Goal: Information Seeking & Learning: Compare options

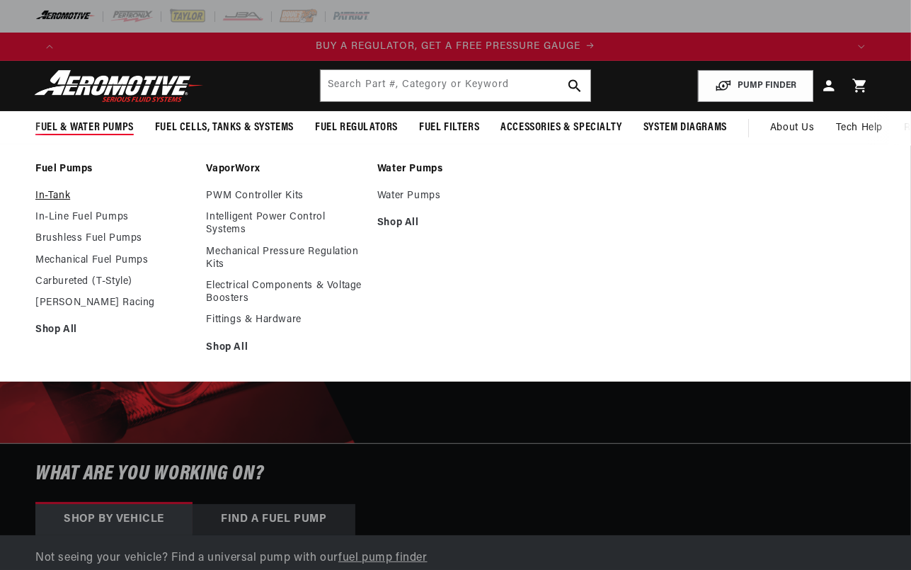
click at [55, 193] on link "In-Tank" at bounding box center [113, 196] width 156 height 13
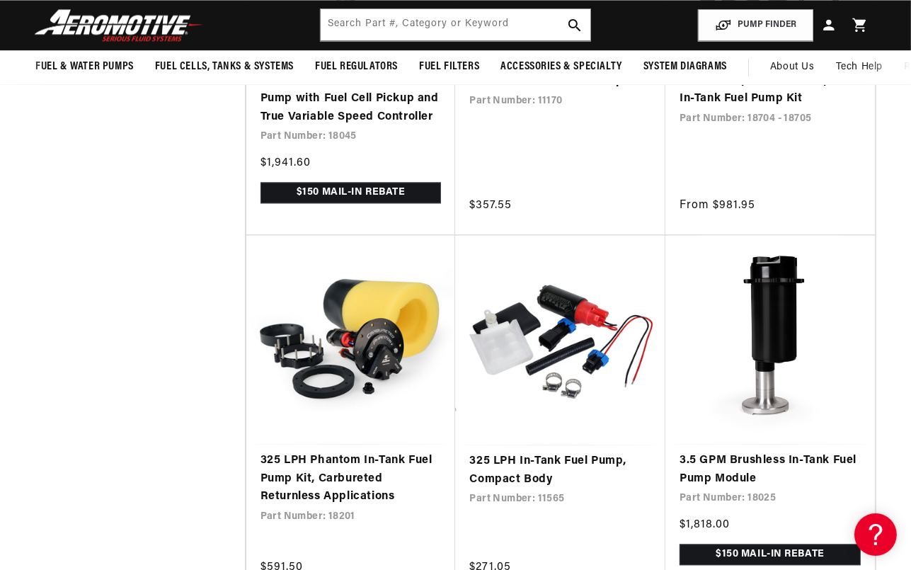
scroll to position [2583, 0]
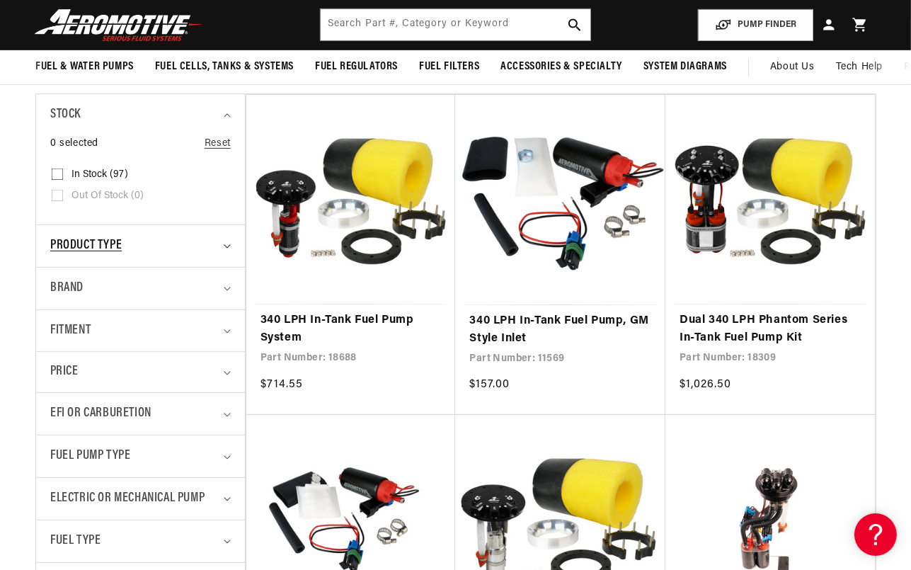
scroll to position [0, 1568]
click at [56, 176] on input "In stock (97) In stock (97 products)" at bounding box center [57, 176] width 11 height 11
checkbox input "true"
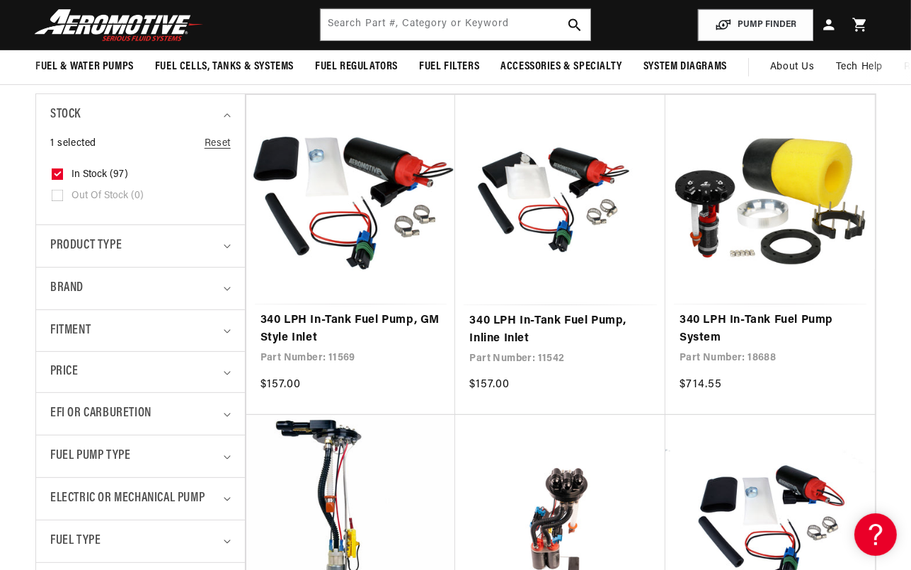
click at [232, 250] on details "Product type 0 selected Reset Product type Electric Fuel Pump (93) Electric Fue…" at bounding box center [140, 245] width 209 height 42
click at [224, 237] on summary "Product type" at bounding box center [140, 246] width 181 height 42
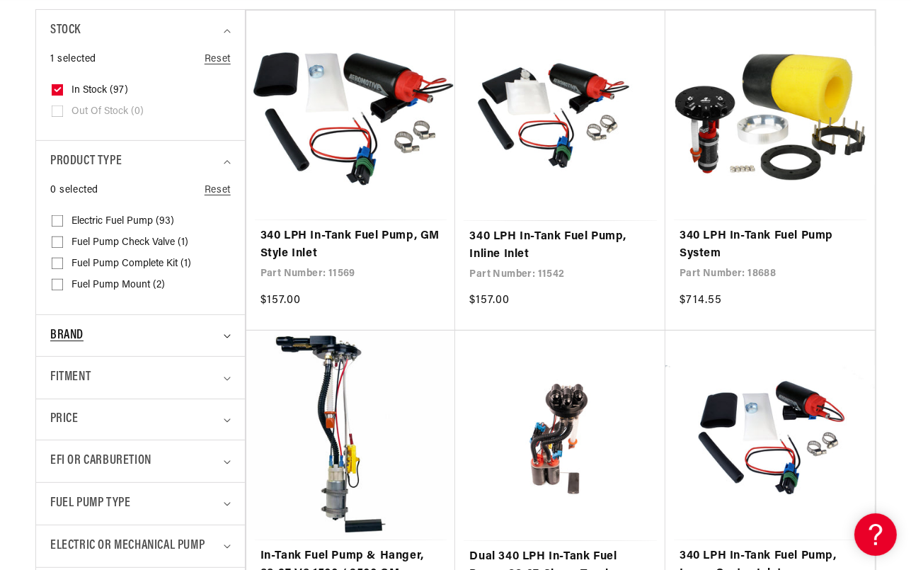
click at [223, 332] on summary "Brand" at bounding box center [140, 336] width 181 height 42
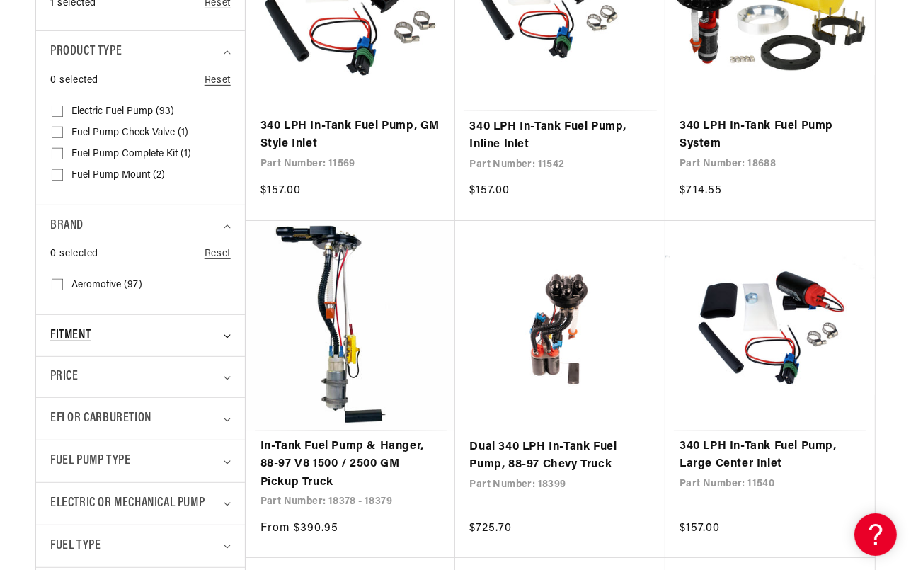
click at [221, 332] on summary "Fitment" at bounding box center [140, 336] width 181 height 42
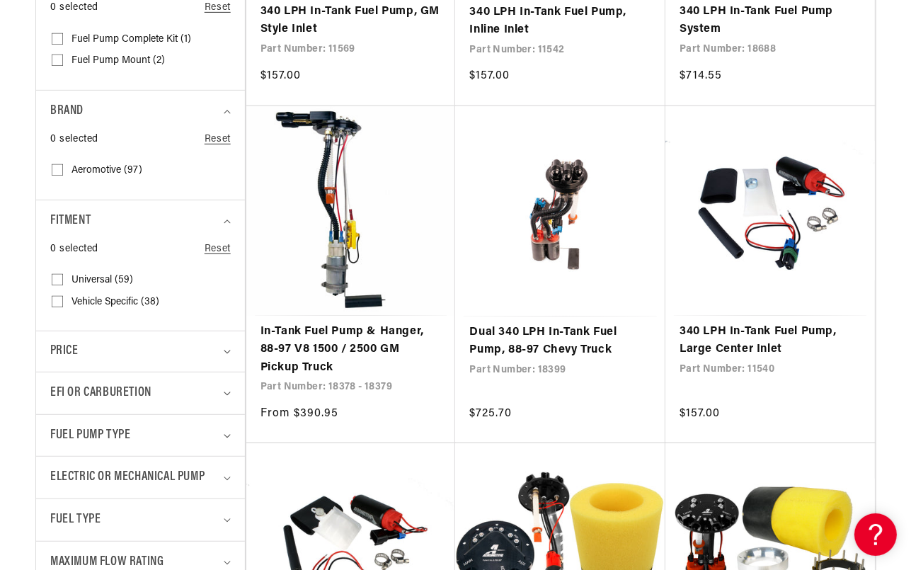
click at [232, 345] on details "Price The highest price is $2,732.60 Reset $ From To" at bounding box center [140, 351] width 209 height 41
click at [227, 438] on summary "Fuel Pump Type" at bounding box center [140, 436] width 181 height 42
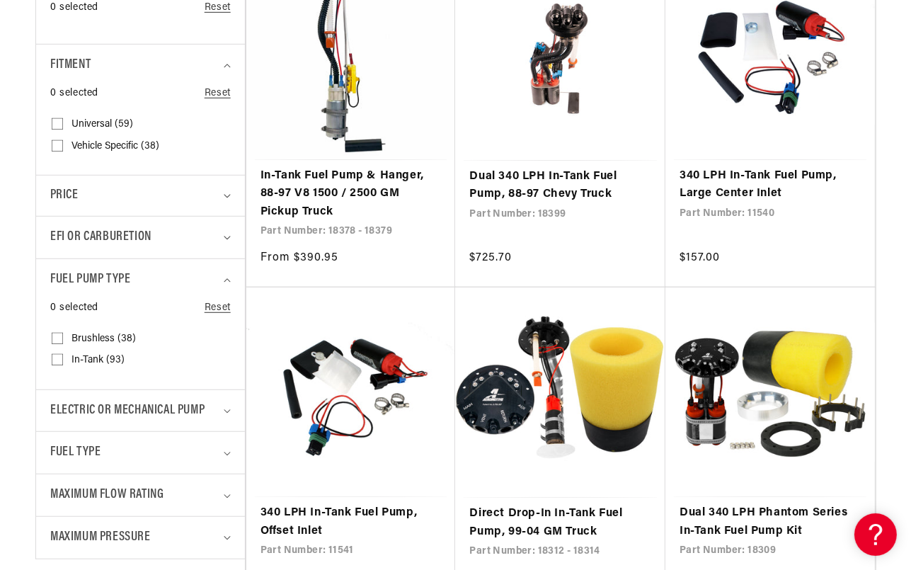
click at [55, 359] on input "In-Tank (93) In-Tank (93 products)" at bounding box center [57, 362] width 11 height 11
checkbox input "true"
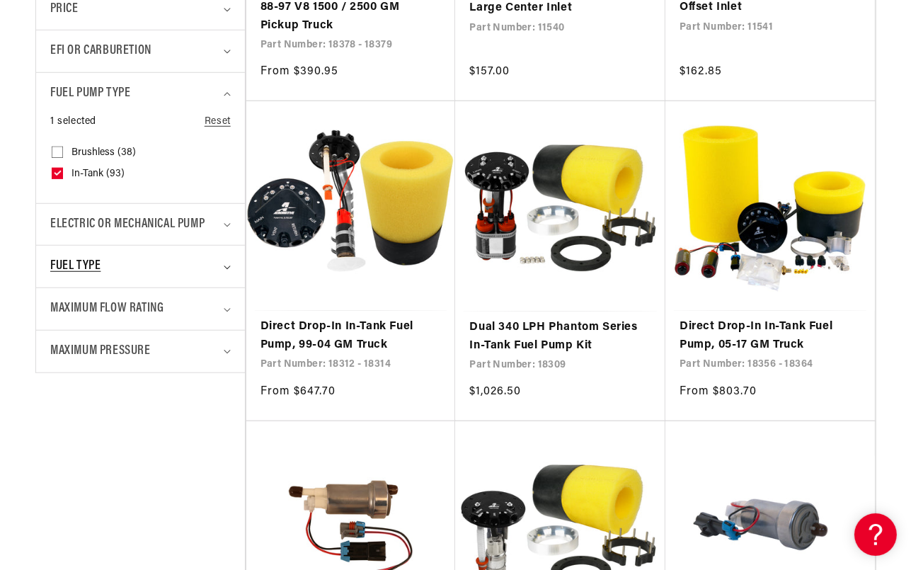
click at [227, 263] on summary "Fuel Type" at bounding box center [140, 267] width 181 height 42
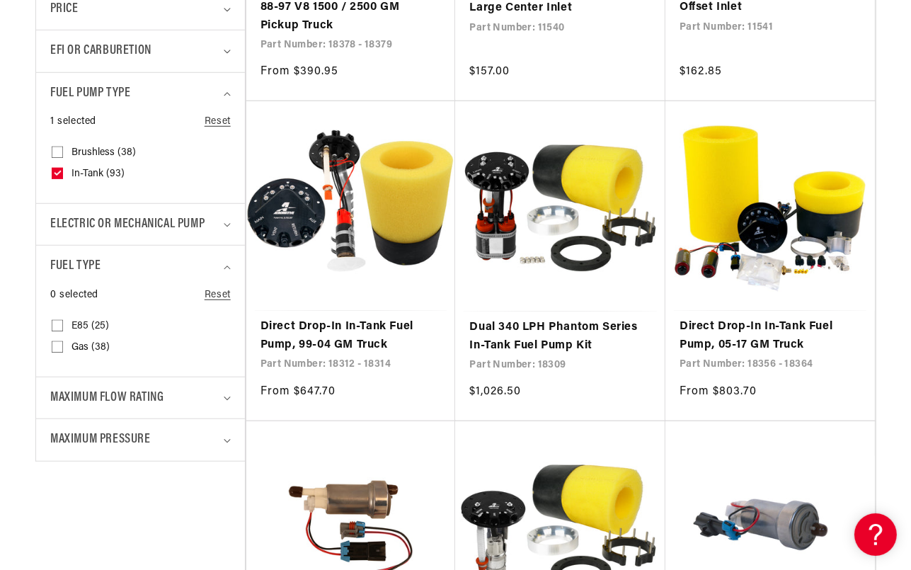
click at [55, 324] on input "E85 (25) E85 (25 products)" at bounding box center [57, 328] width 11 height 11
checkbox input "true"
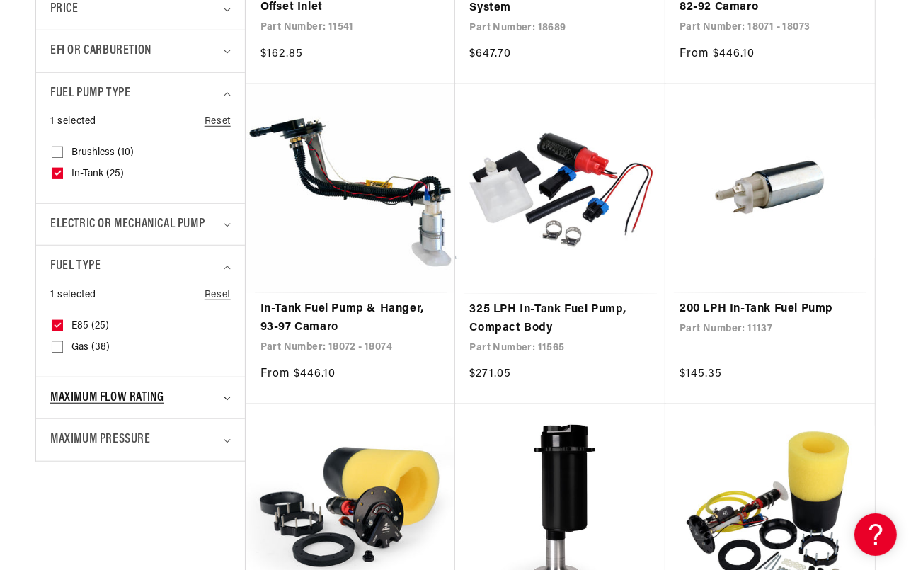
click at [224, 397] on icon "Maximum Flow Rating (0 selected)" at bounding box center [227, 399] width 7 height 4
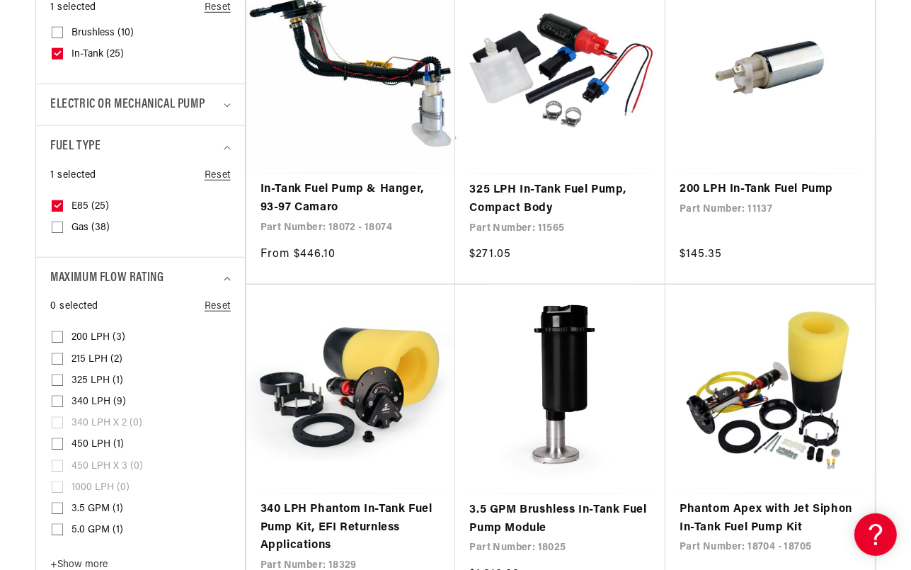
click at [55, 443] on input "450 LPH (1) 450 LPH (1 product)" at bounding box center [57, 446] width 11 height 11
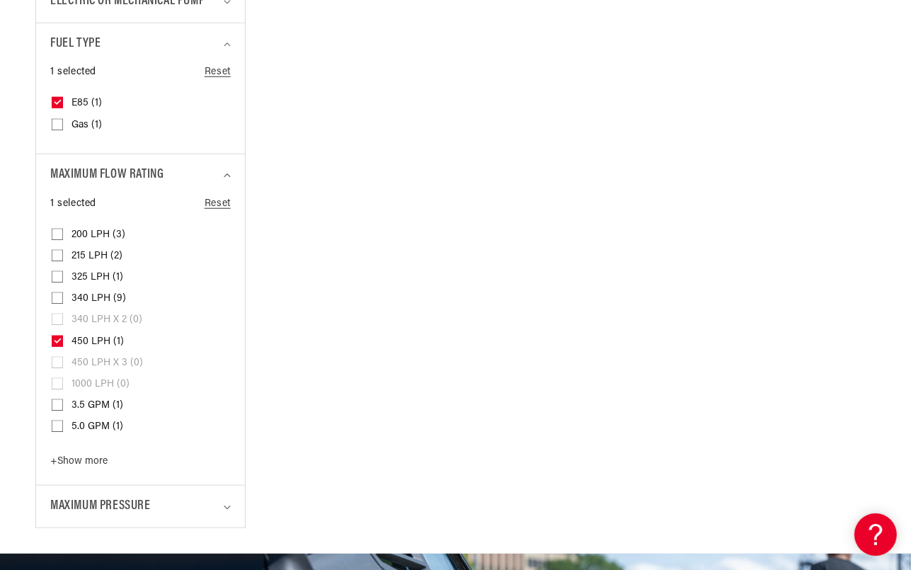
click at [59, 339] on icon at bounding box center [58, 340] width 8 height 5
click at [59, 339] on input "450 LPH (1) 450 LPH (1 product)" at bounding box center [57, 343] width 11 height 11
checkbox input "false"
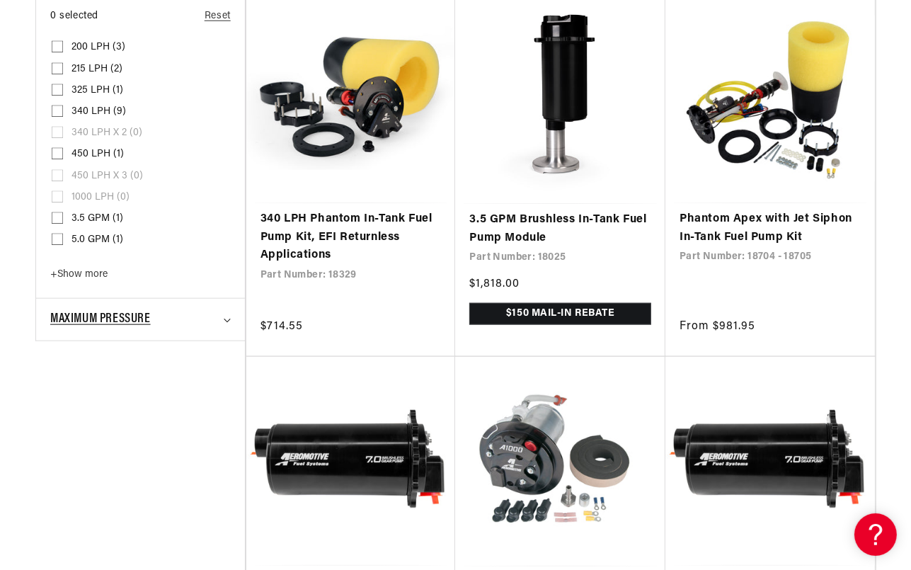
click at [226, 319] on icon "Maximum Pressure (0 selected)" at bounding box center [227, 321] width 7 height 4
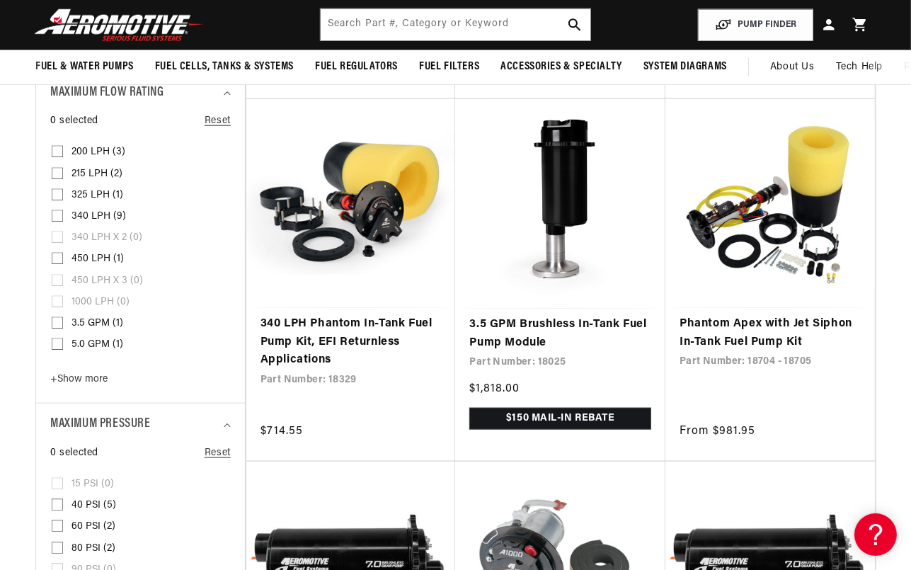
click at [62, 213] on input "340 LPH (9) 340 LPH (9 products)" at bounding box center [57, 218] width 11 height 11
checkbox input "true"
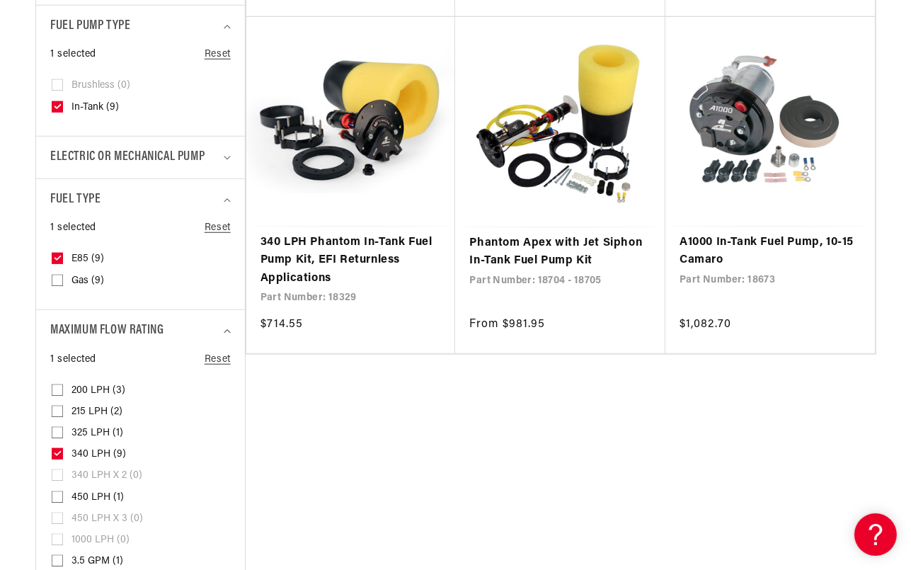
click at [58, 253] on icon at bounding box center [57, 258] width 11 height 11
click at [58, 256] on input "E85 (9) E85 (9 products)" at bounding box center [57, 261] width 11 height 11
checkbox input "false"
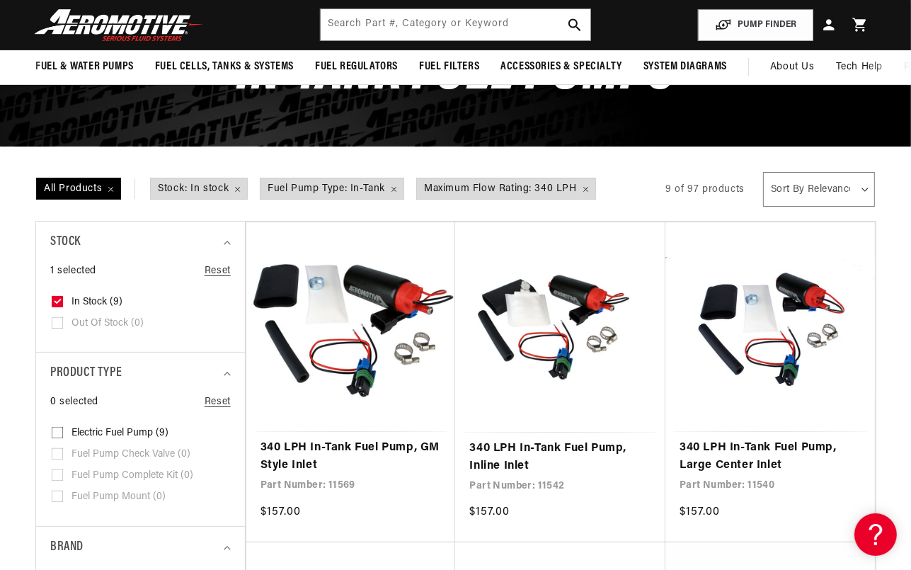
click at [351, 8] on header "Fuel & Water Pumps Back In-Tank In-Line Fuel Pumps" at bounding box center [455, 25] width 911 height 50
click at [348, 25] on input "text" at bounding box center [455, 24] width 269 height 31
type input "180309"
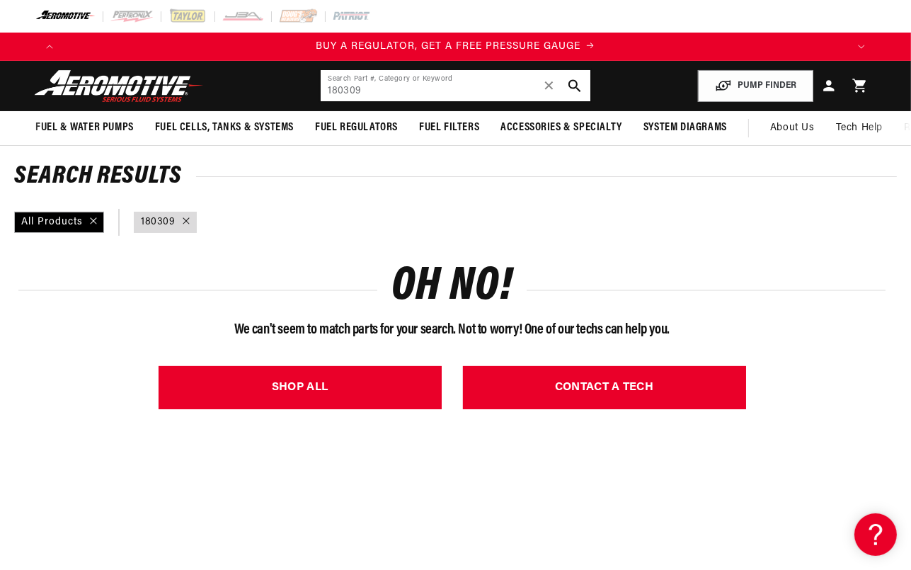
click at [344, 86] on input "180309" at bounding box center [455, 85] width 269 height 31
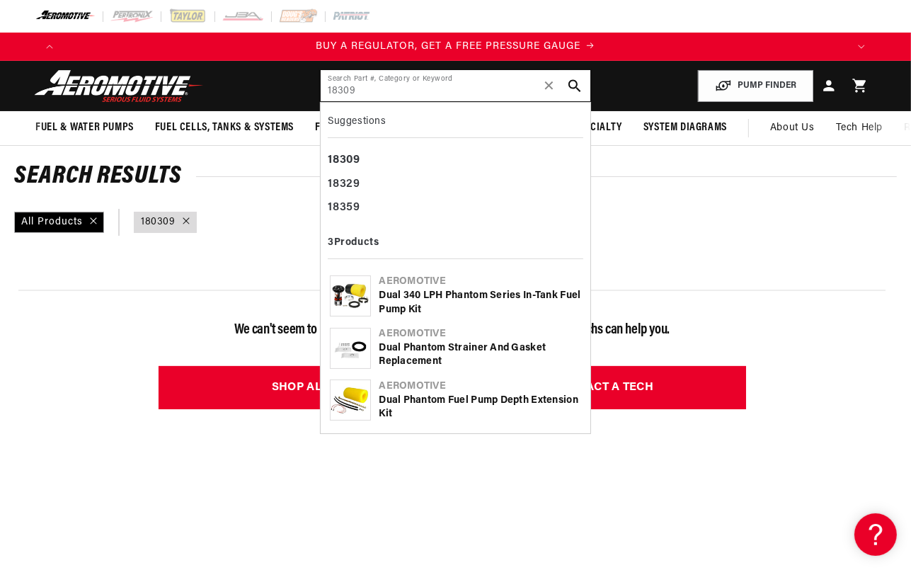
type input "18309"
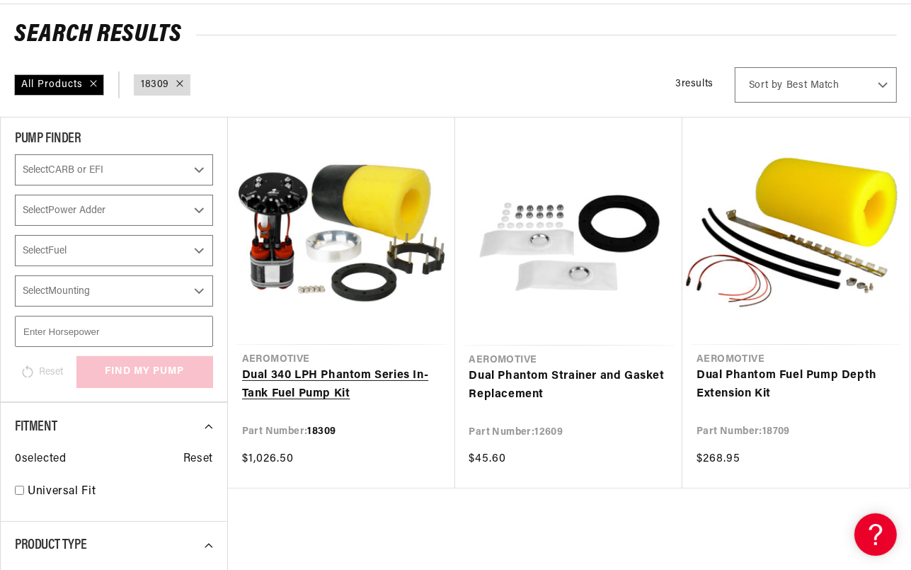
scroll to position [143, 0]
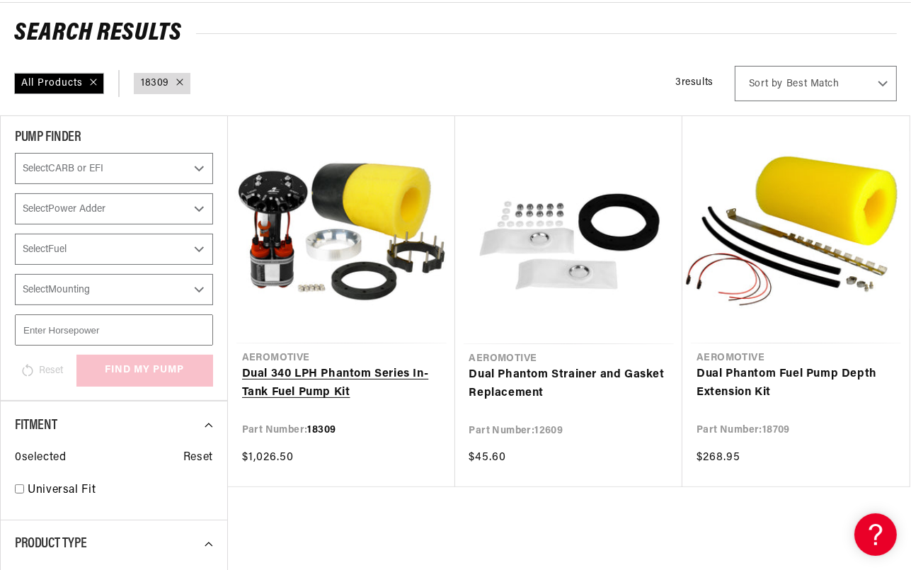
click at [314, 369] on link "Dual 340 LPH Phantom Series In-Tank Fuel Pump Kit" at bounding box center [341, 383] width 199 height 36
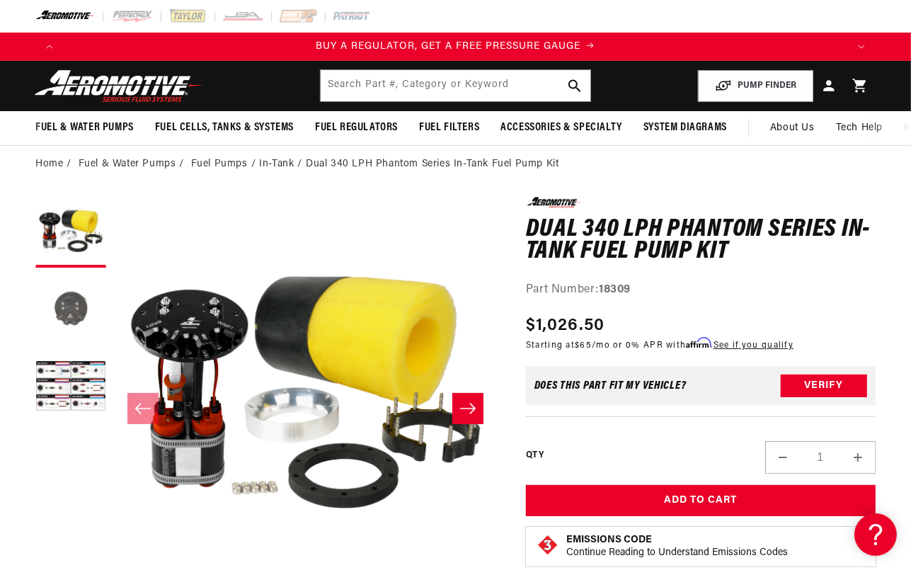
click at [69, 312] on button "Load image 2 in gallery view" at bounding box center [70, 310] width 71 height 71
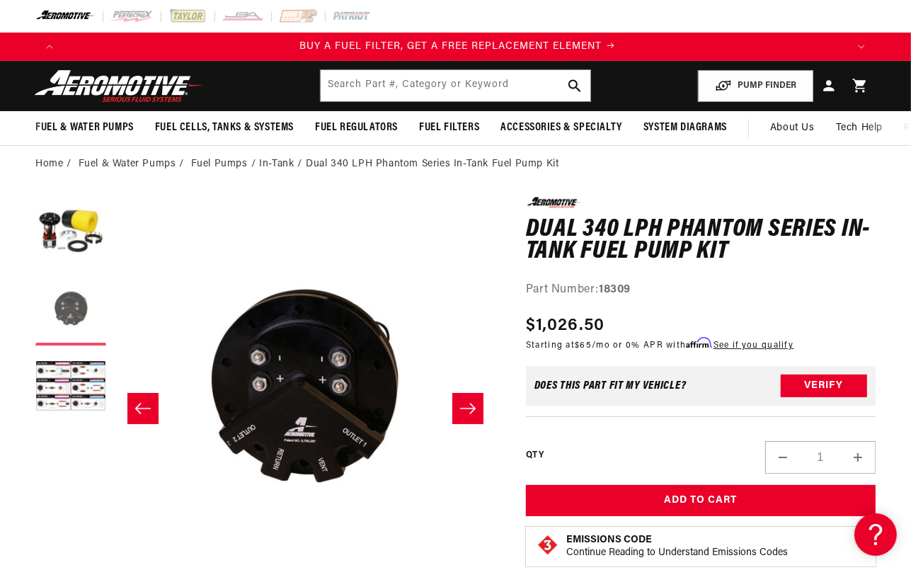
scroll to position [0, 784]
click at [57, 227] on button "Load image 1 in gallery view" at bounding box center [70, 232] width 71 height 71
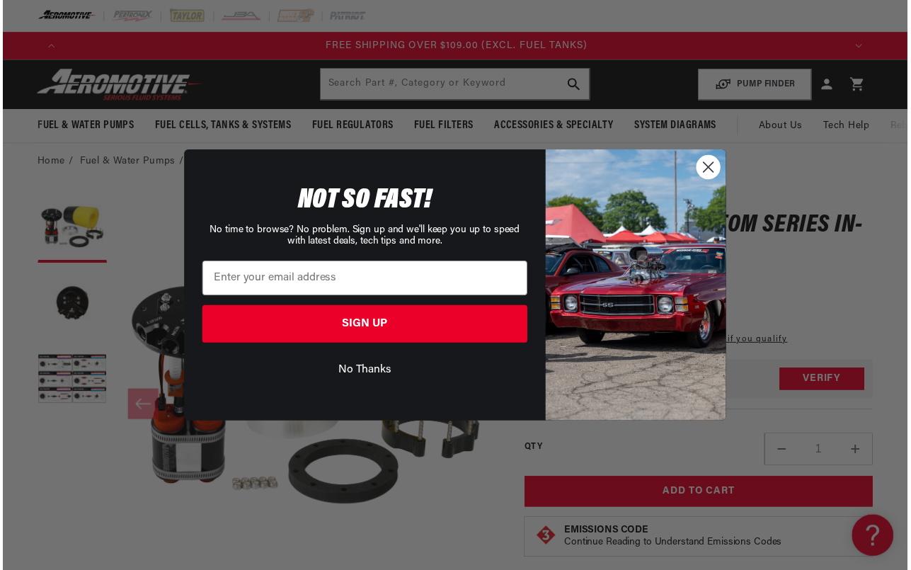
scroll to position [0, 2384]
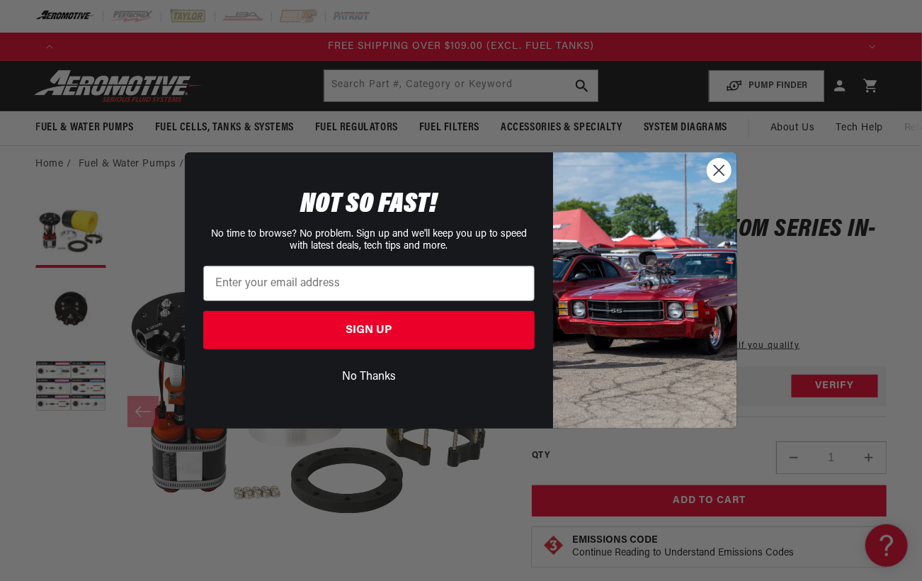
click at [632, 234] on img "POPUP Form" at bounding box center [645, 290] width 184 height 276
click at [717, 161] on circle "Close dialog" at bounding box center [718, 170] width 23 height 23
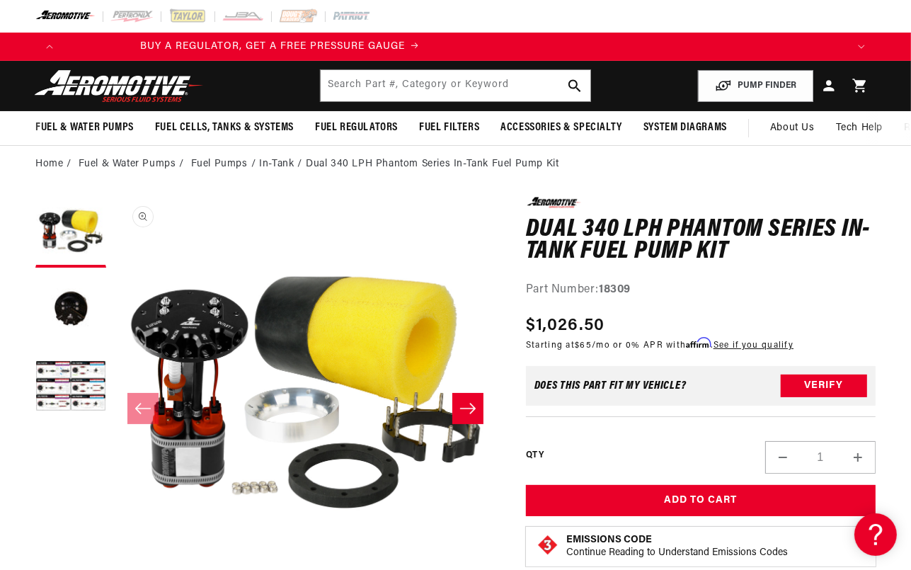
scroll to position [0, 0]
click at [273, 164] on li "In-Tank" at bounding box center [282, 164] width 47 height 16
click at [268, 162] on li "In-Tank" at bounding box center [282, 164] width 47 height 16
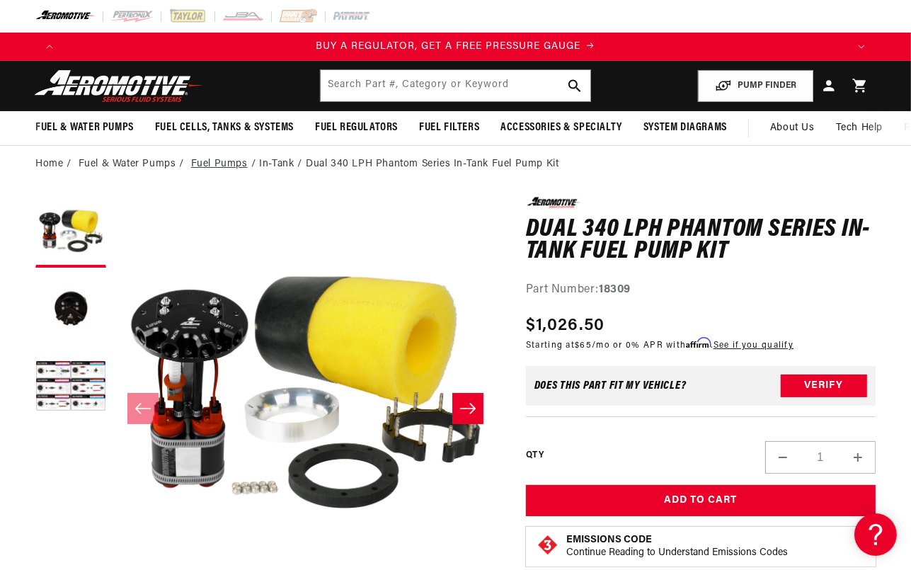
click at [210, 159] on link "Fuel Pumps" at bounding box center [219, 164] width 57 height 16
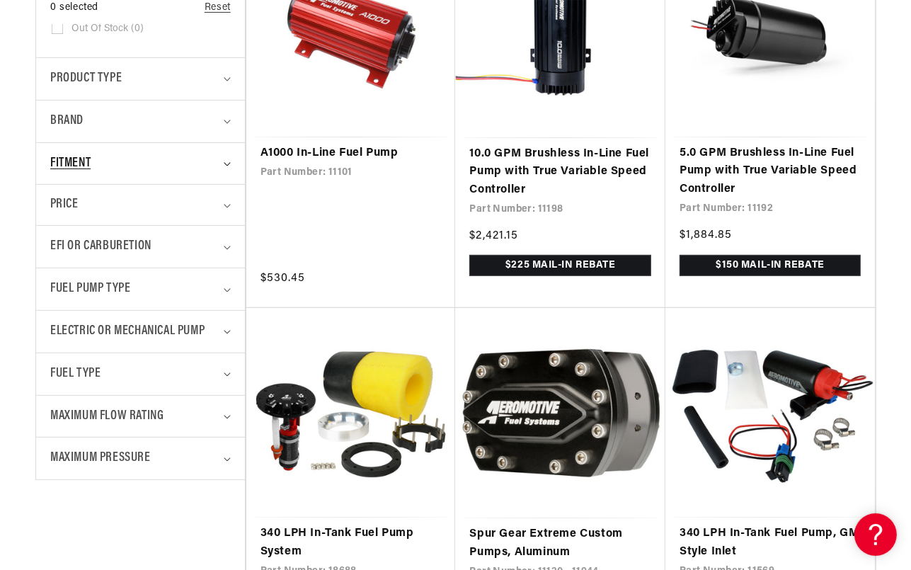
scroll to position [0, 222]
click at [229, 159] on summary "Fitment" at bounding box center [140, 164] width 181 height 42
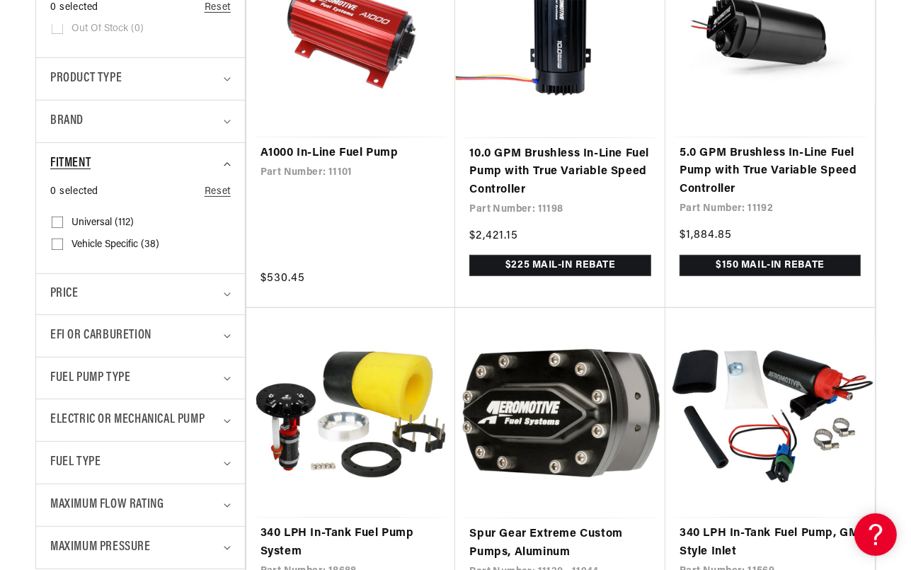
scroll to position [0, 0]
click at [227, 79] on icon "Product type (0 selected)" at bounding box center [227, 80] width 6 height 4
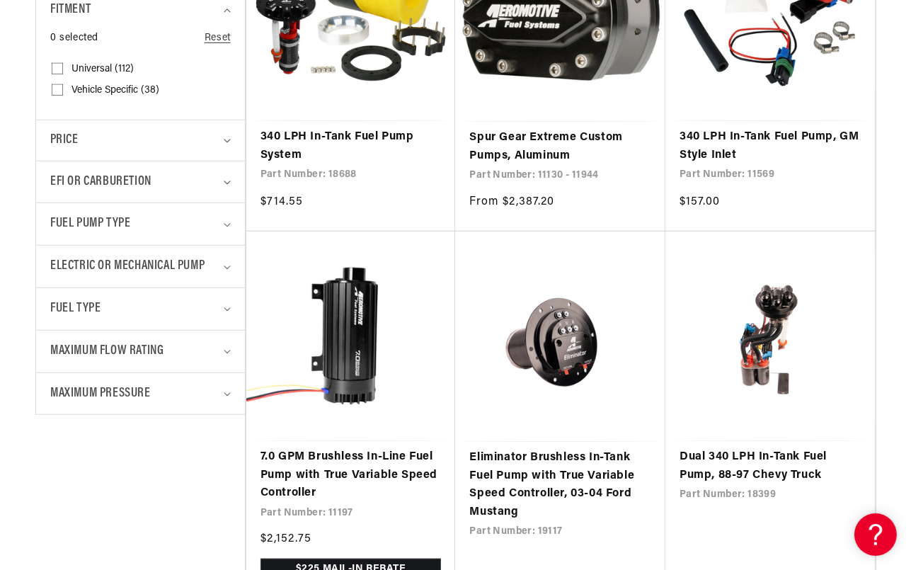
scroll to position [833, 0]
click at [227, 268] on summary "Electric or Mechanical Pump" at bounding box center [140, 267] width 181 height 42
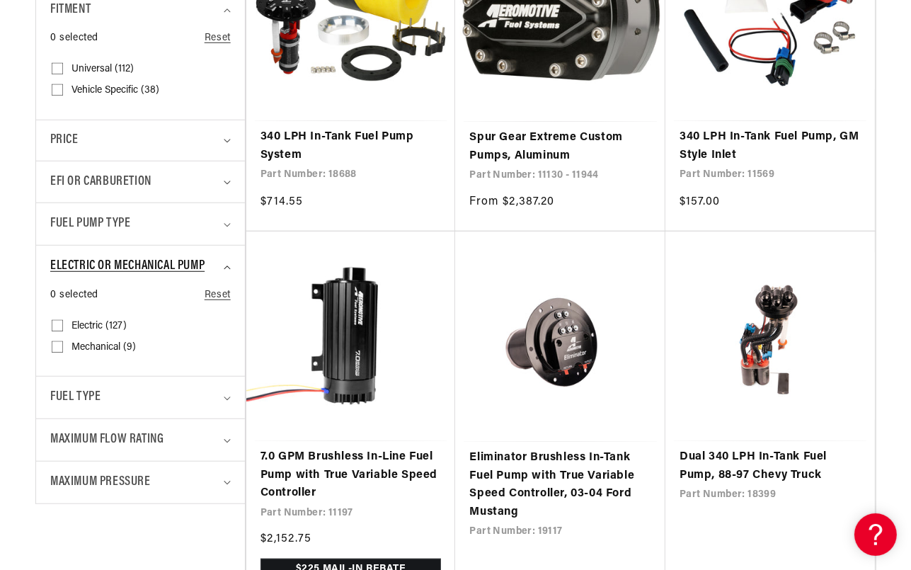
click at [227, 268] on summary "Electric or Mechanical Pump" at bounding box center [140, 267] width 181 height 42
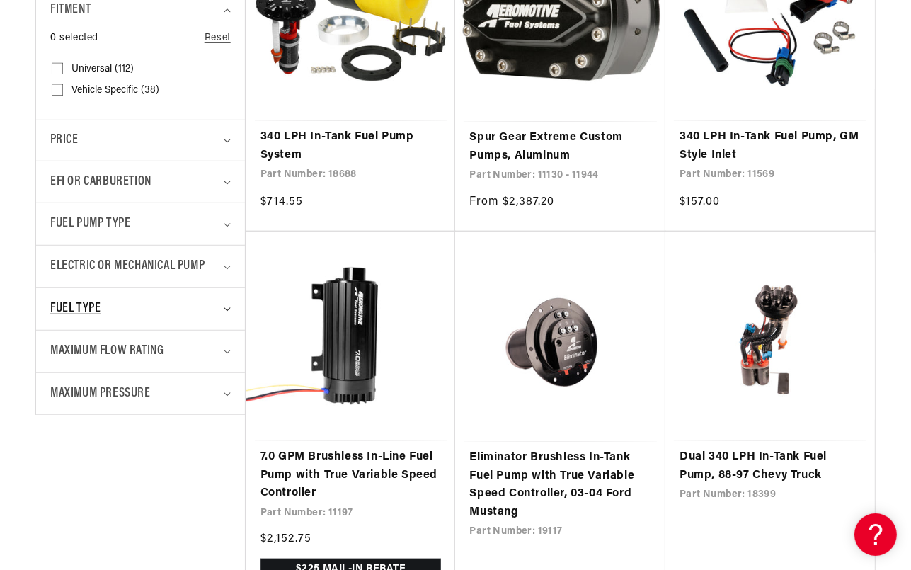
click at [218, 308] on summary "Fuel Type" at bounding box center [140, 309] width 181 height 42
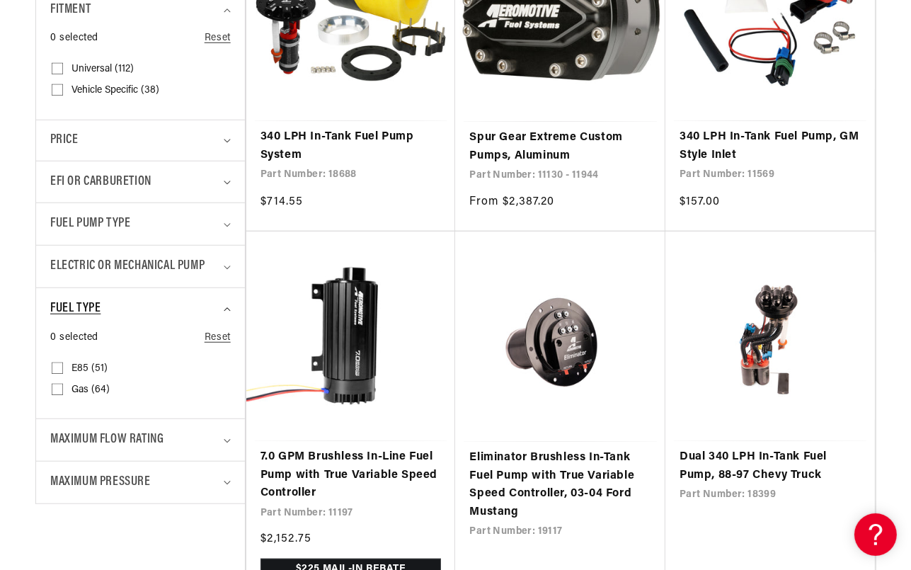
click at [218, 308] on summary "Fuel Type" at bounding box center [140, 309] width 181 height 42
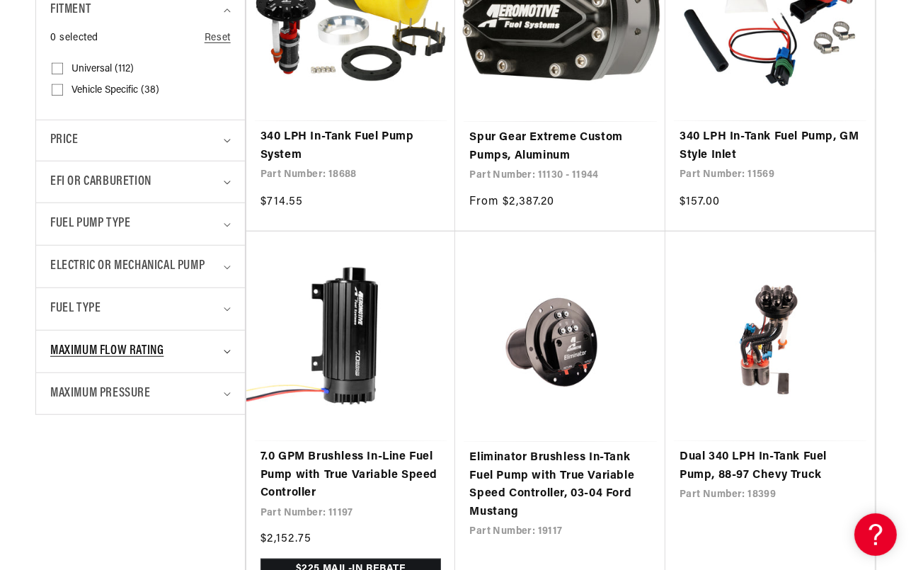
scroll to position [0, 1568]
click at [215, 353] on div "Maximum Flow Rating" at bounding box center [134, 351] width 168 height 21
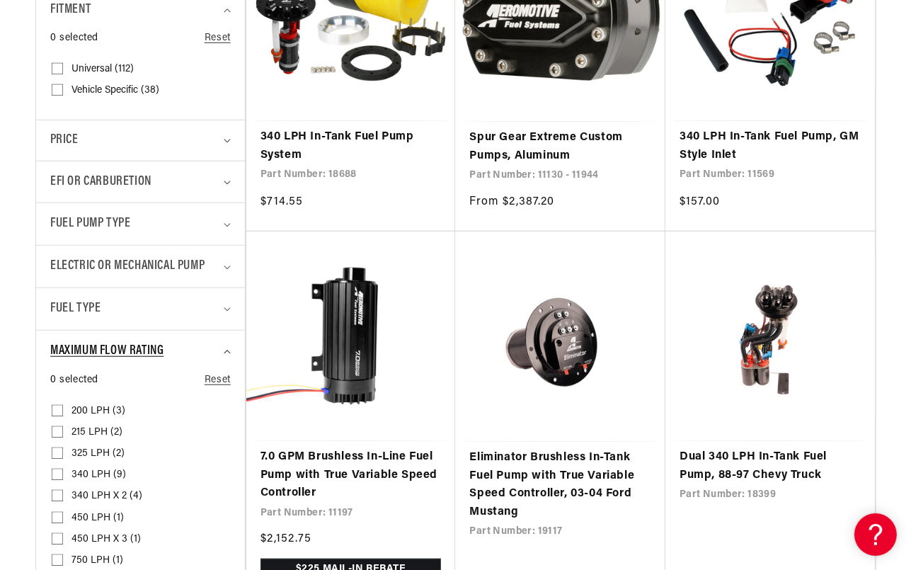
click at [215, 353] on div "Maximum Flow Rating" at bounding box center [134, 351] width 168 height 21
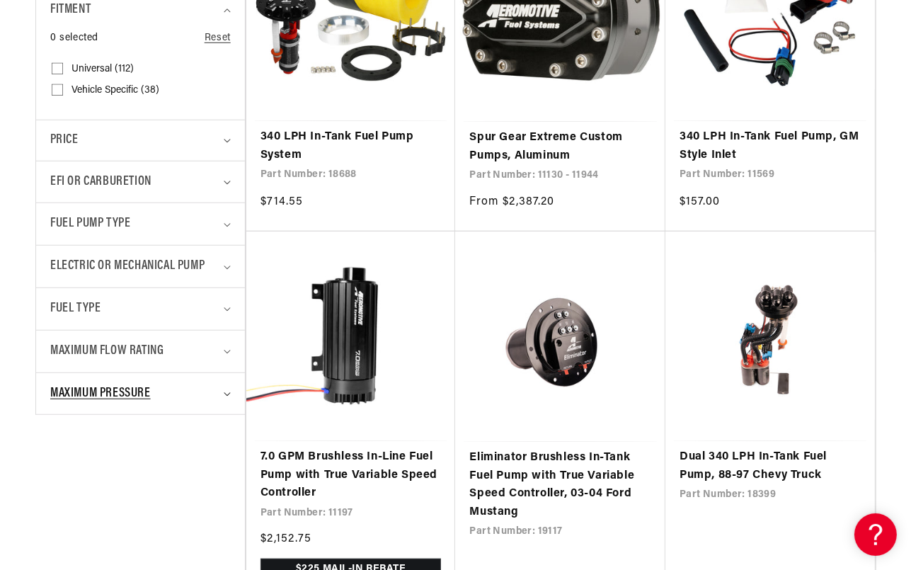
click at [212, 393] on div "Maximum Pressure" at bounding box center [134, 394] width 168 height 21
click at [218, 215] on div "Fuel Pump Type" at bounding box center [134, 224] width 168 height 21
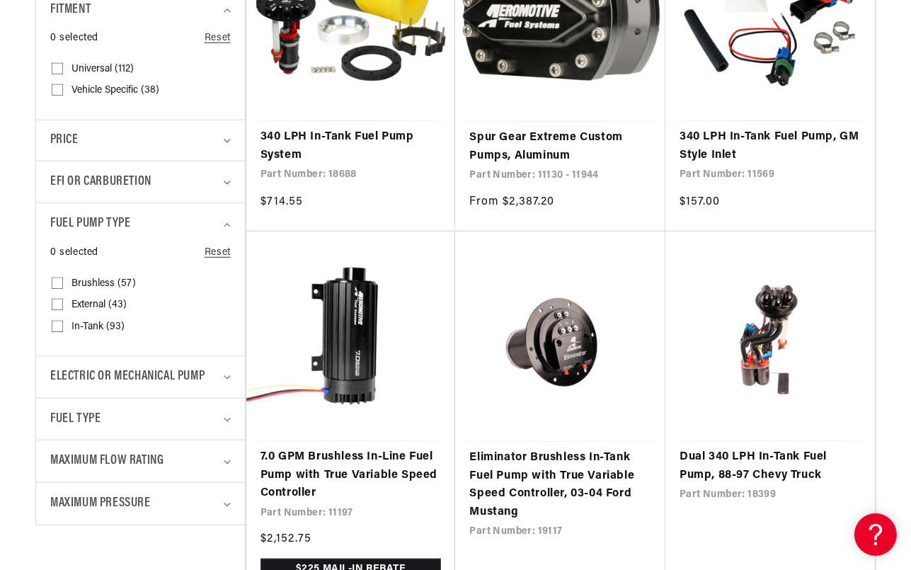
click at [59, 321] on icon at bounding box center [57, 326] width 11 height 11
click at [59, 324] on input "In-Tank (93) In-Tank (93 products)" at bounding box center [57, 329] width 11 height 11
checkbox input "true"
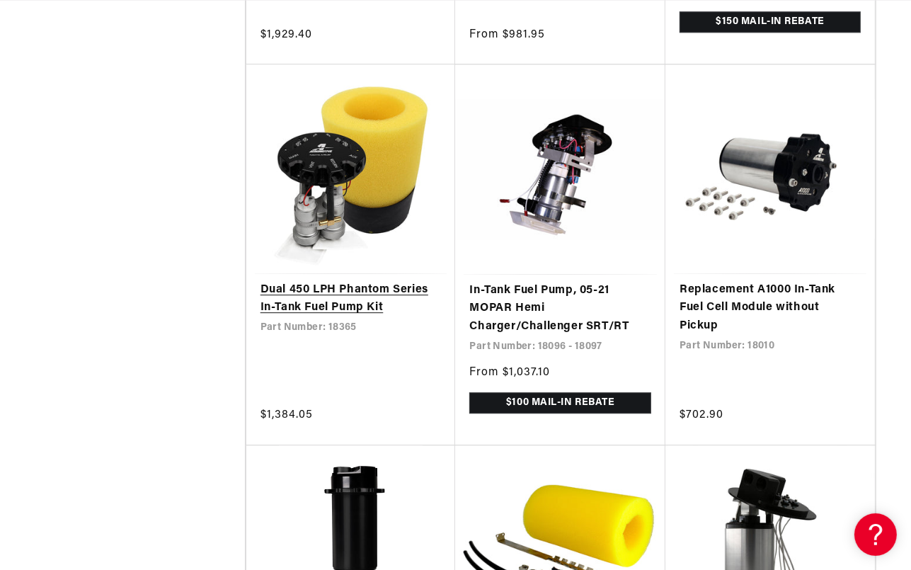
click at [308, 305] on link "Dual 450 LPH Phantom Series In-Tank Fuel Pump Kit" at bounding box center [351, 299] width 181 height 36
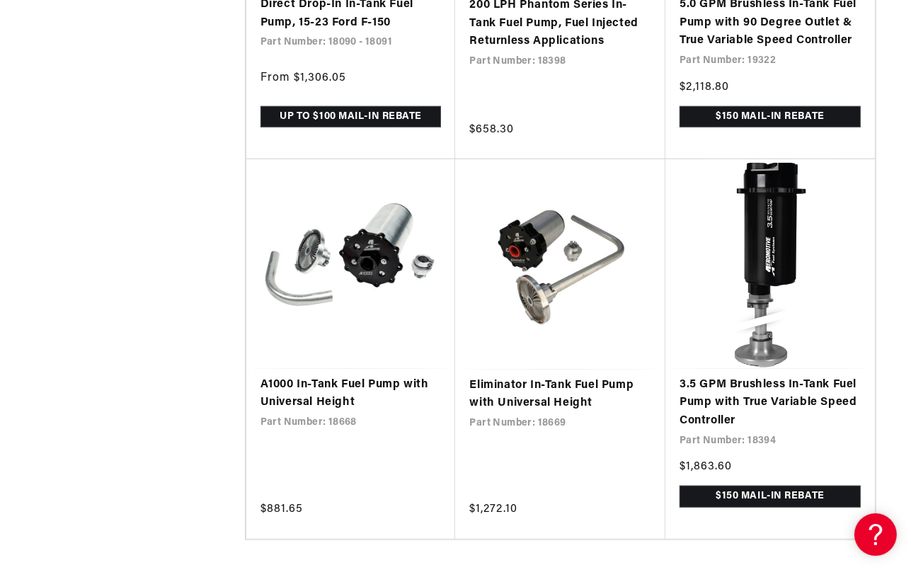
scroll to position [5578, 0]
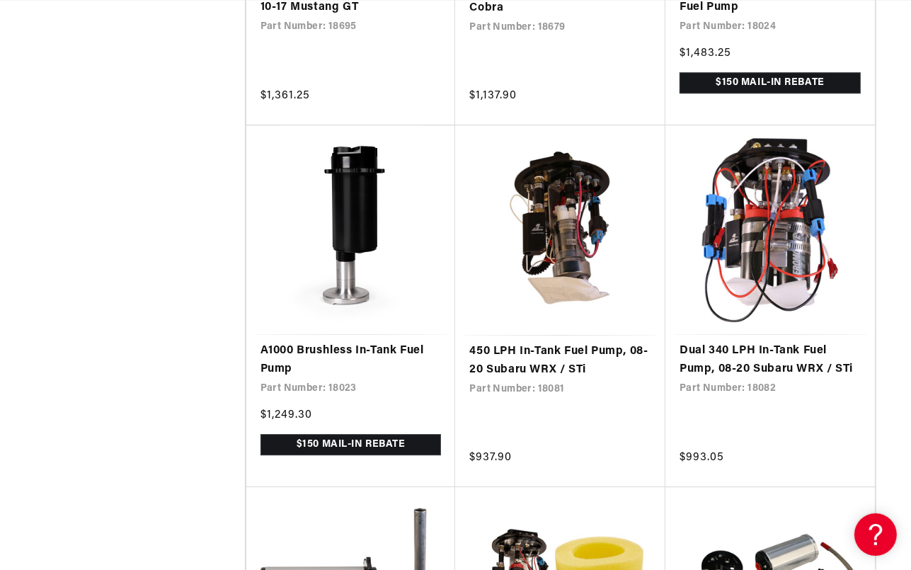
scroll to position [8293, 0]
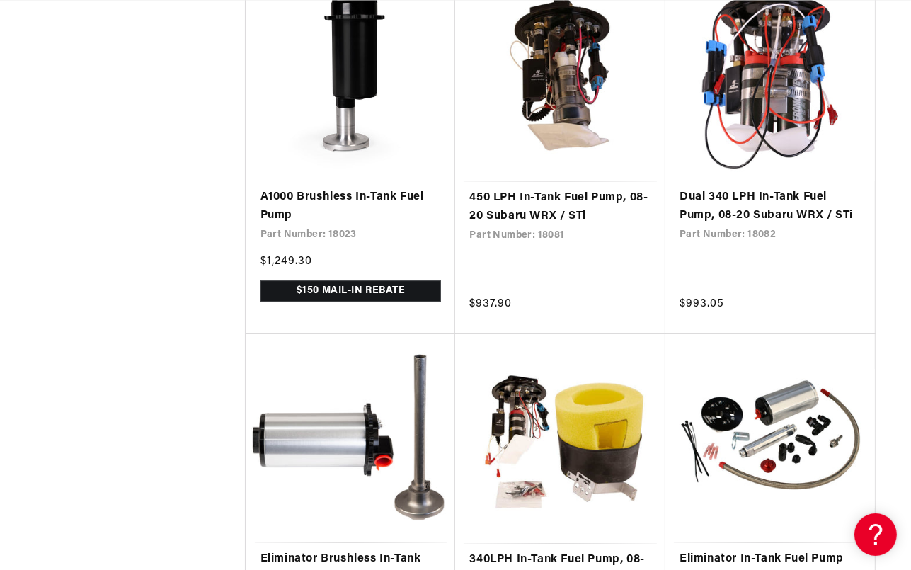
scroll to position [8555, 0]
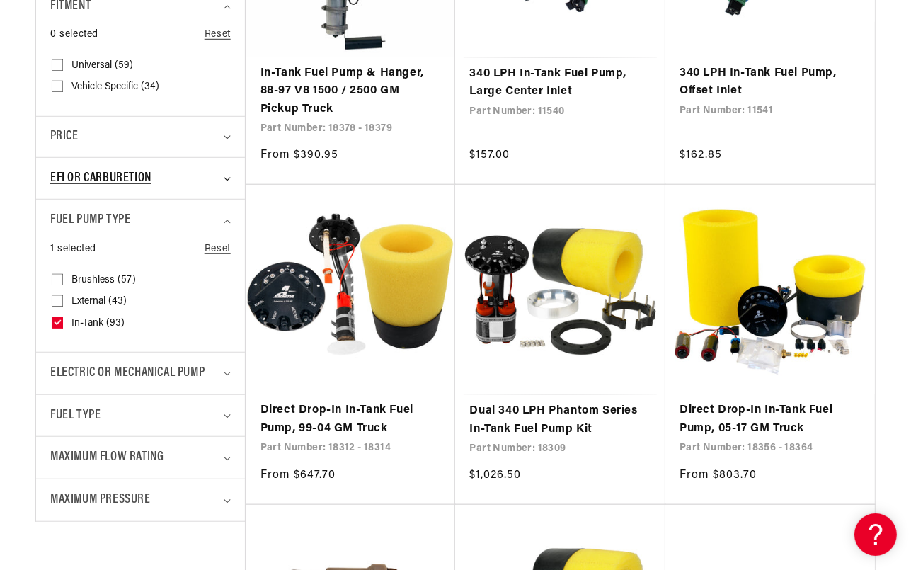
click at [222, 172] on summary "EFI or Carburetion" at bounding box center [140, 179] width 181 height 42
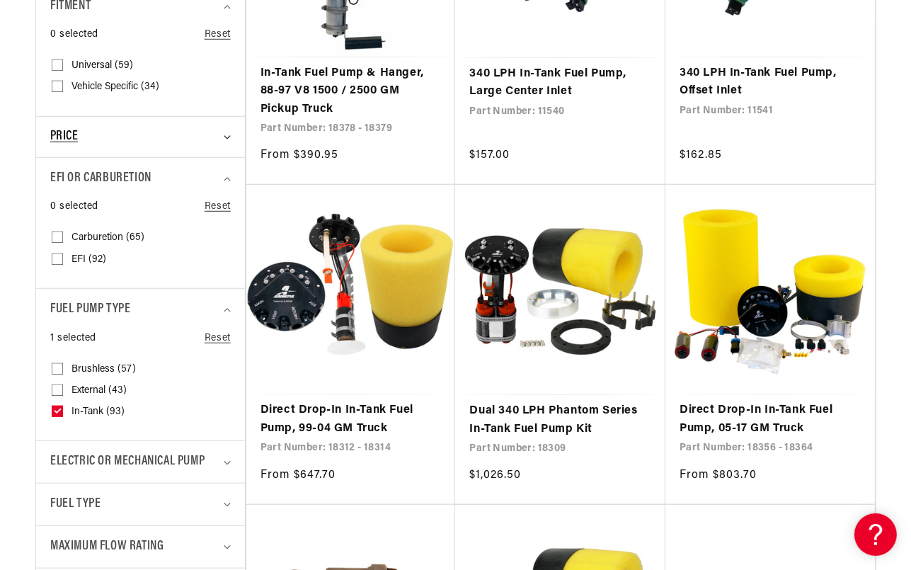
click at [223, 142] on summary "Price" at bounding box center [140, 137] width 181 height 40
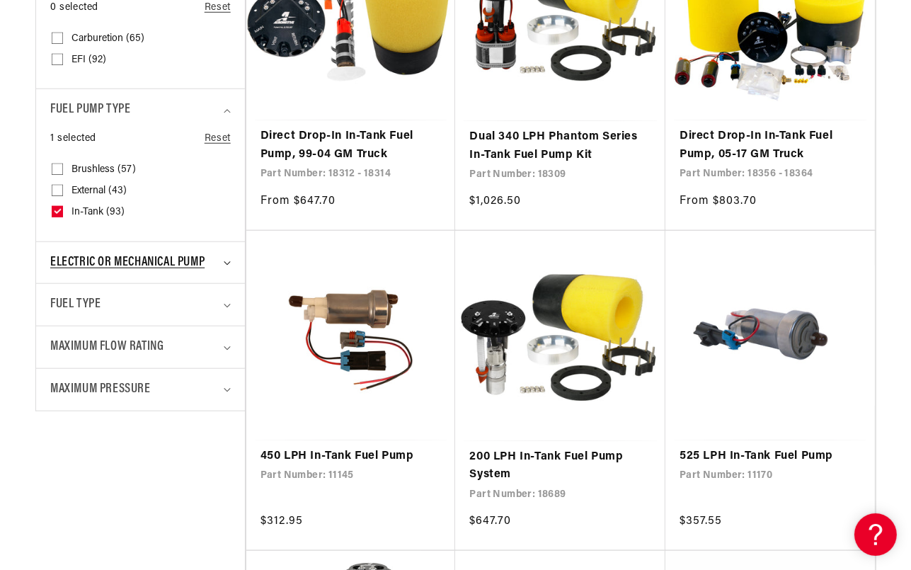
click at [221, 258] on summary "Electric or Mechanical Pump" at bounding box center [140, 263] width 181 height 42
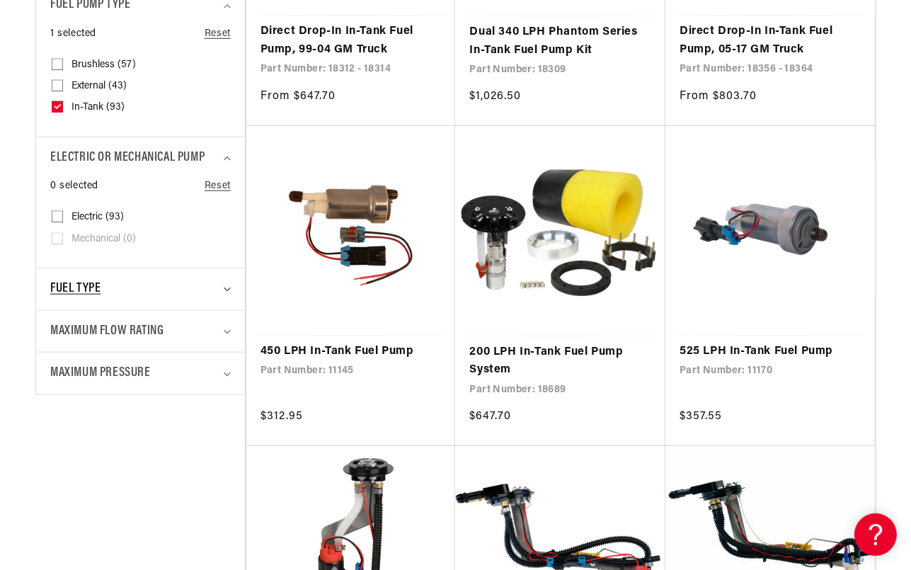
click at [222, 287] on summary "Fuel Type" at bounding box center [140, 289] width 181 height 42
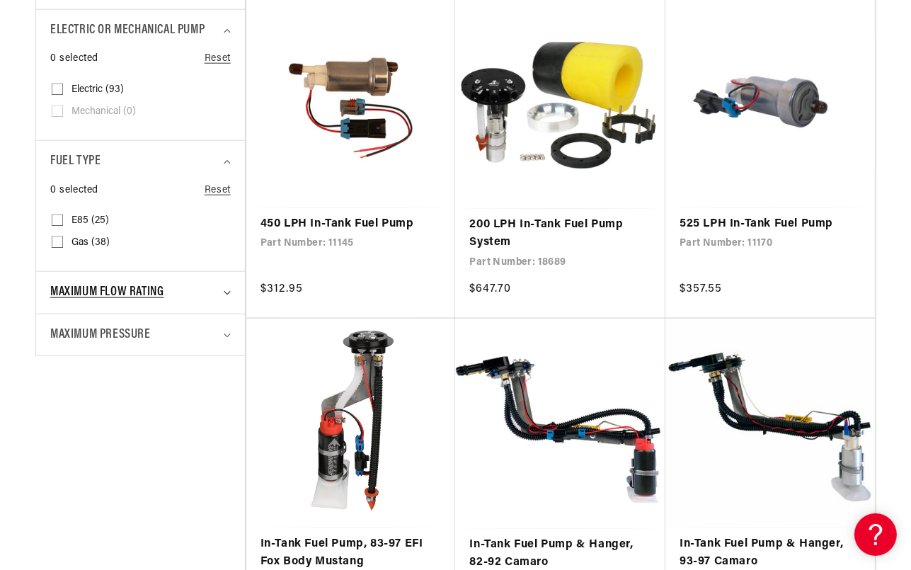
click at [220, 294] on summary "Maximum Flow Rating" at bounding box center [140, 293] width 181 height 42
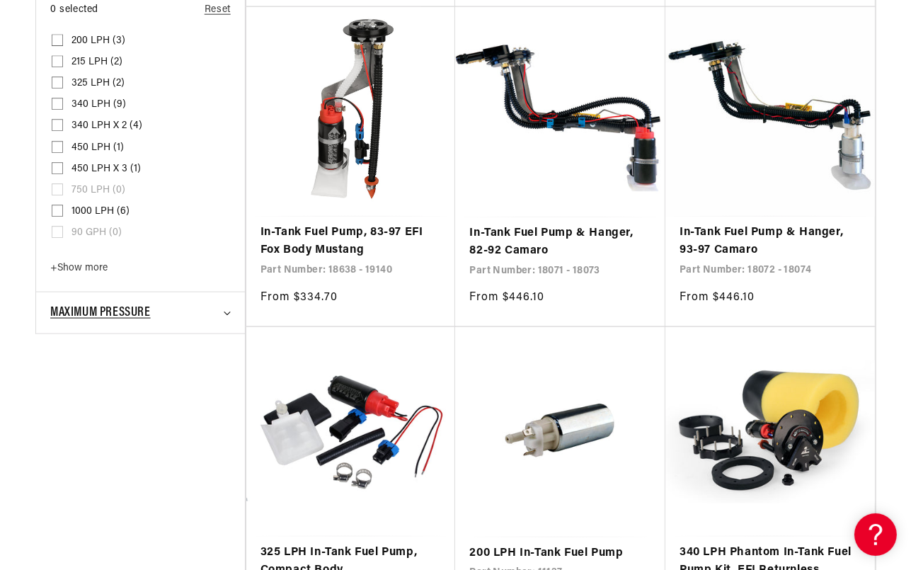
click at [227, 307] on summary "Maximum Pressure" at bounding box center [140, 313] width 181 height 42
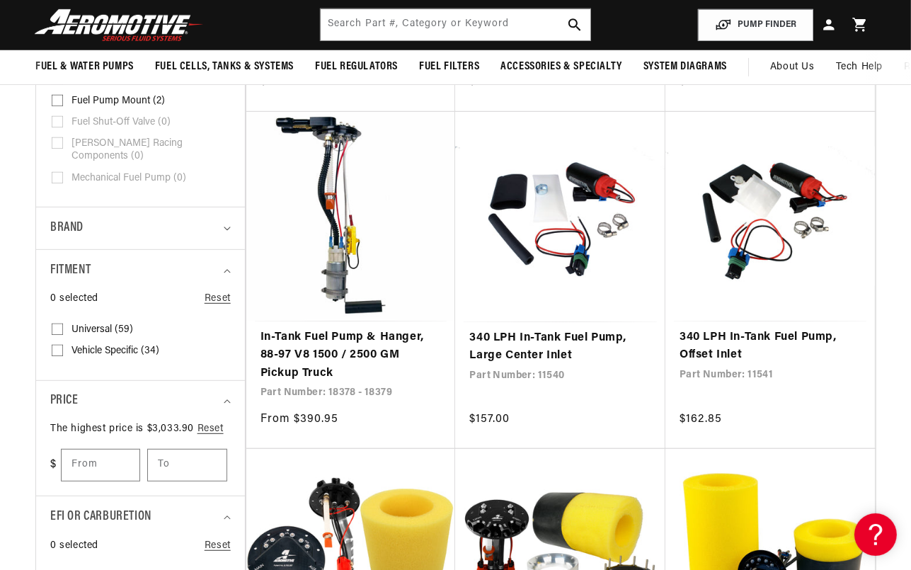
click at [56, 326] on input "Universal (59) Universal (59 products)" at bounding box center [57, 331] width 11 height 11
checkbox input "true"
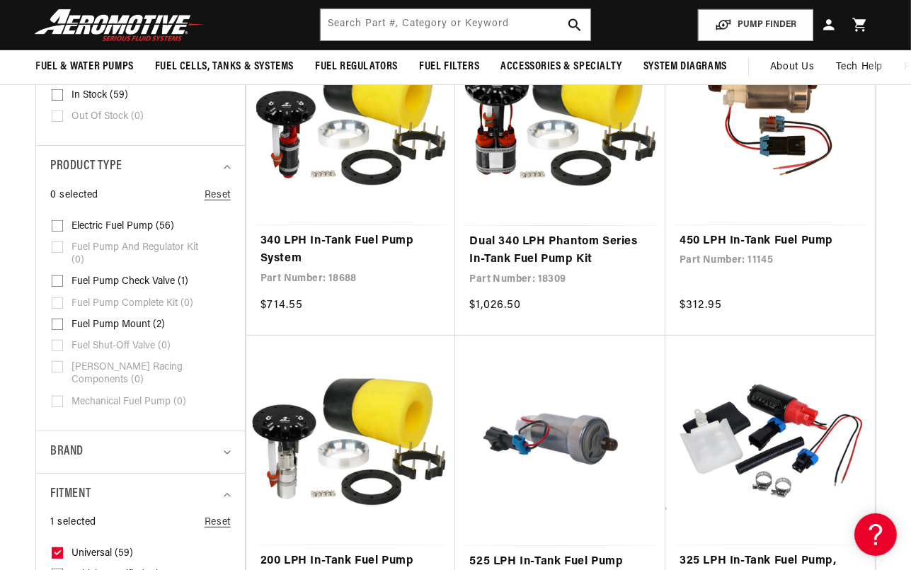
click at [57, 226] on input "Electric Fuel Pump (56) Electric Fuel Pump (56 products)" at bounding box center [57, 228] width 11 height 11
checkbox input "true"
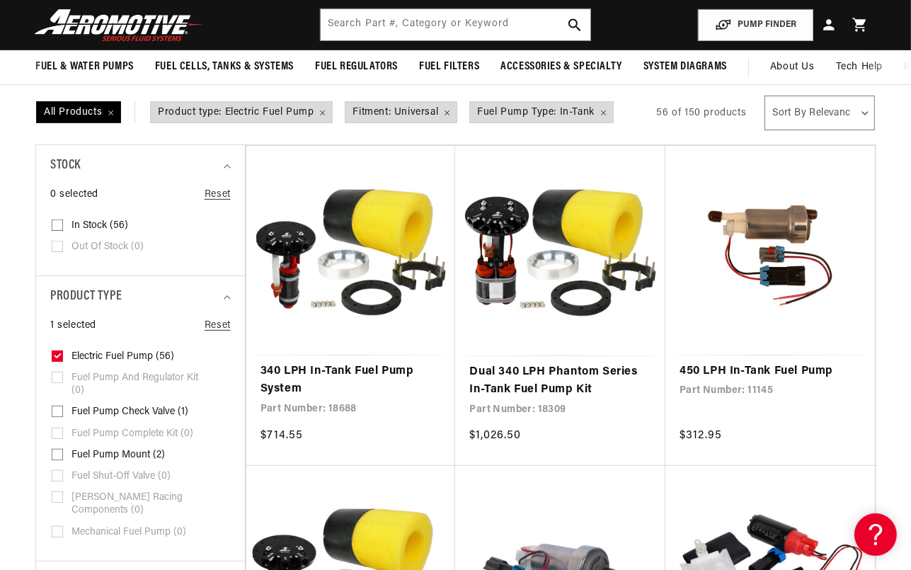
click at [47, 221] on details "Stock 0 selected Reset Stock In stock (56) In stock (56 products) Out of stock …" at bounding box center [140, 209] width 209 height 131
click at [48, 221] on details "Stock 0 selected Reset Stock In stock (56) In stock (56 products) Out of stock …" at bounding box center [140, 209] width 209 height 131
click at [57, 224] on input "In stock (56) In stock (56 products)" at bounding box center [57, 227] width 11 height 11
checkbox input "true"
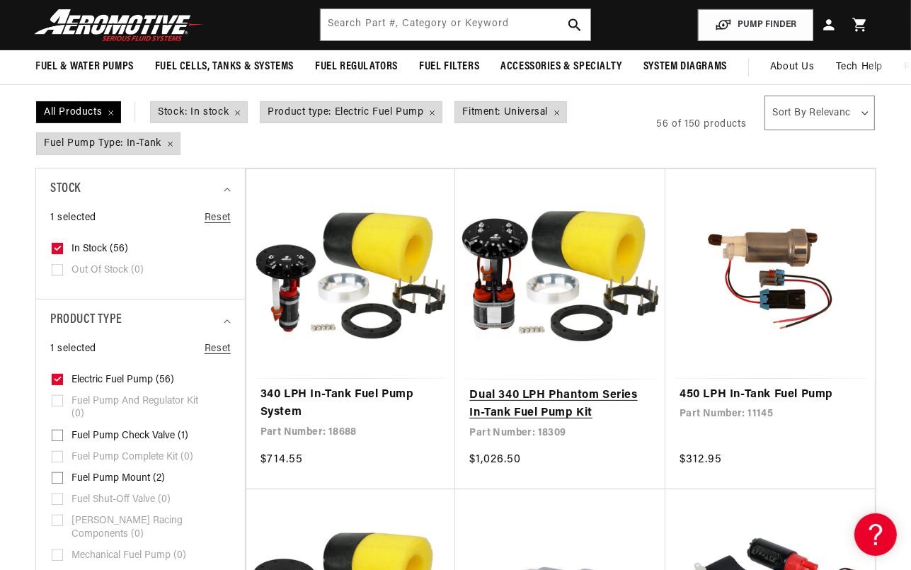
click at [563, 394] on link "Dual 340 LPH Phantom Series In-Tank Fuel Pump Kit" at bounding box center [560, 405] width 182 height 36
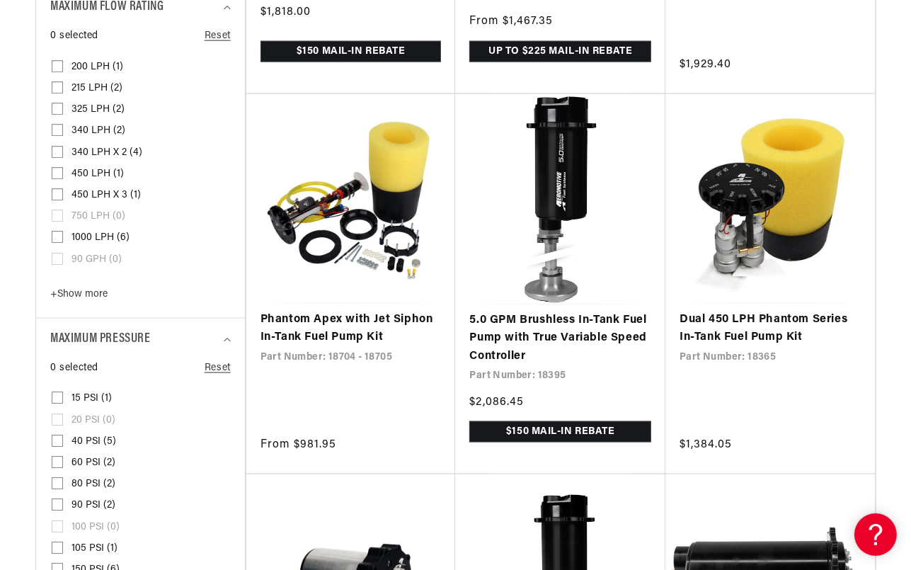
scroll to position [1660, 0]
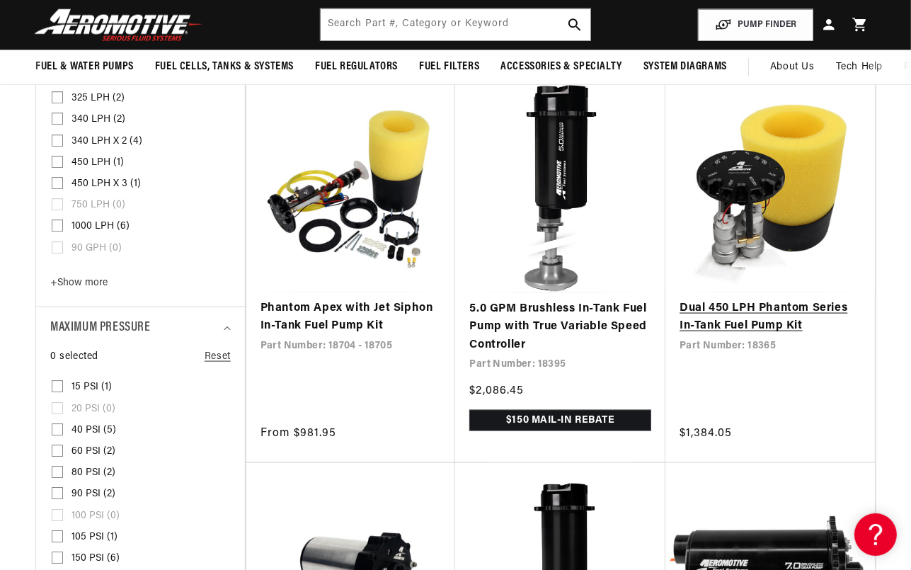
click at [759, 311] on link "Dual 450 LPH Phantom Series In-Tank Fuel Pump Kit" at bounding box center [770, 318] width 181 height 36
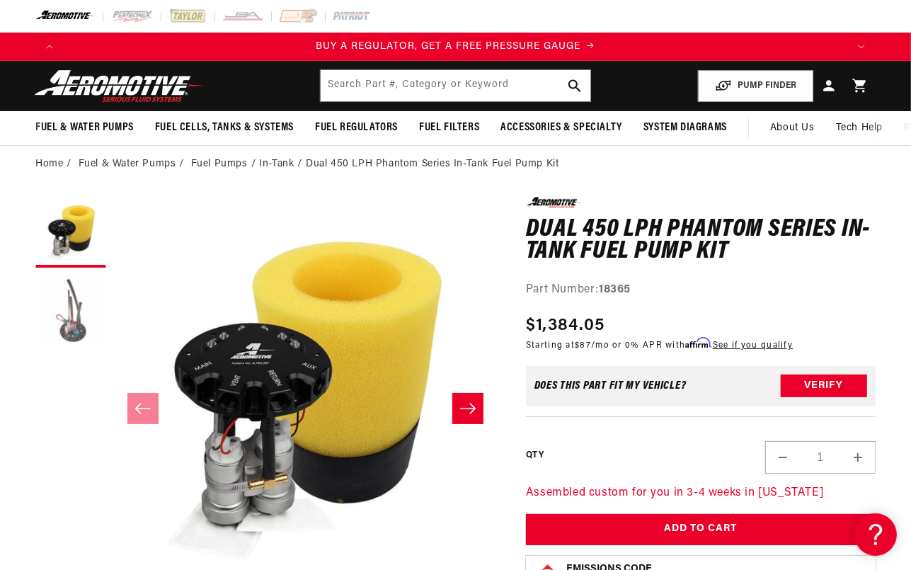
click at [71, 319] on button "Load image 2 in gallery view" at bounding box center [70, 310] width 71 height 71
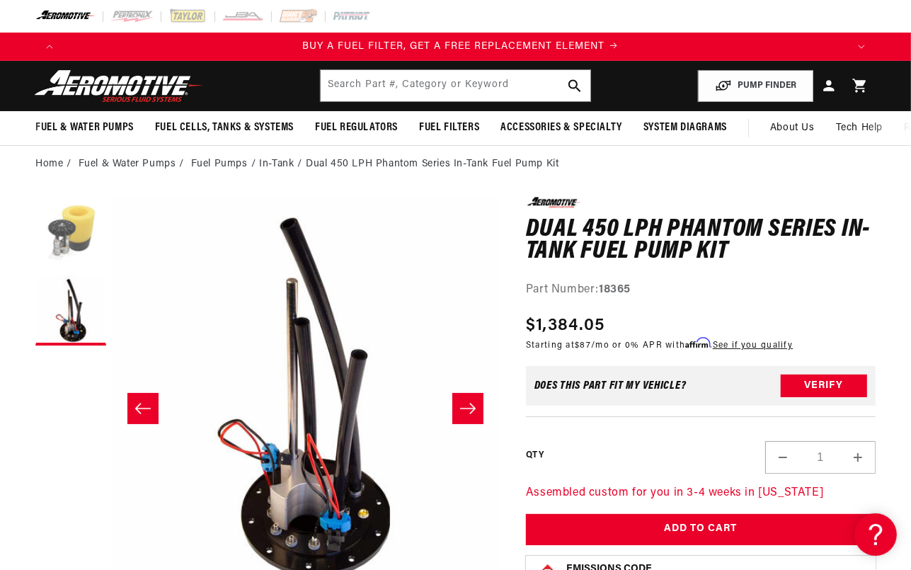
scroll to position [0, 784]
click at [73, 234] on button "Load image 1 in gallery view" at bounding box center [70, 232] width 71 height 71
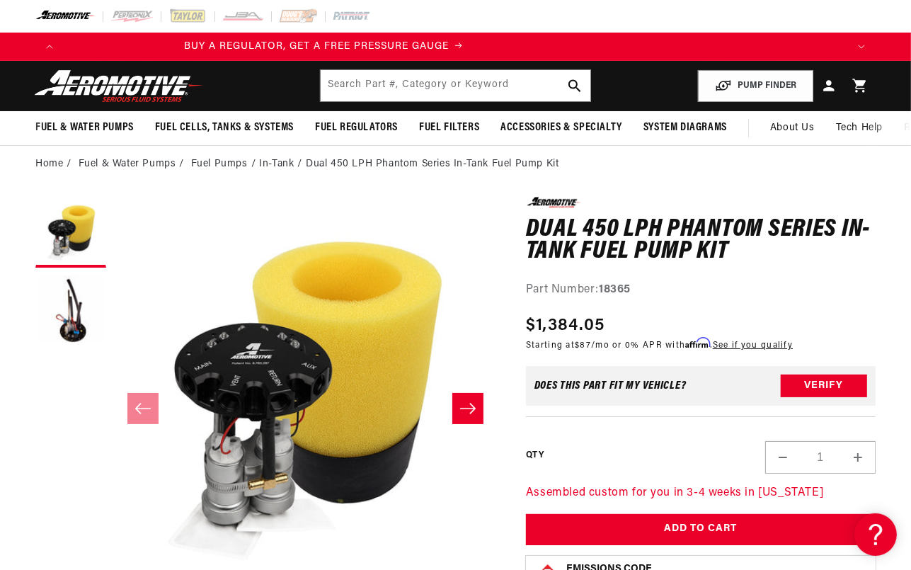
scroll to position [0, 0]
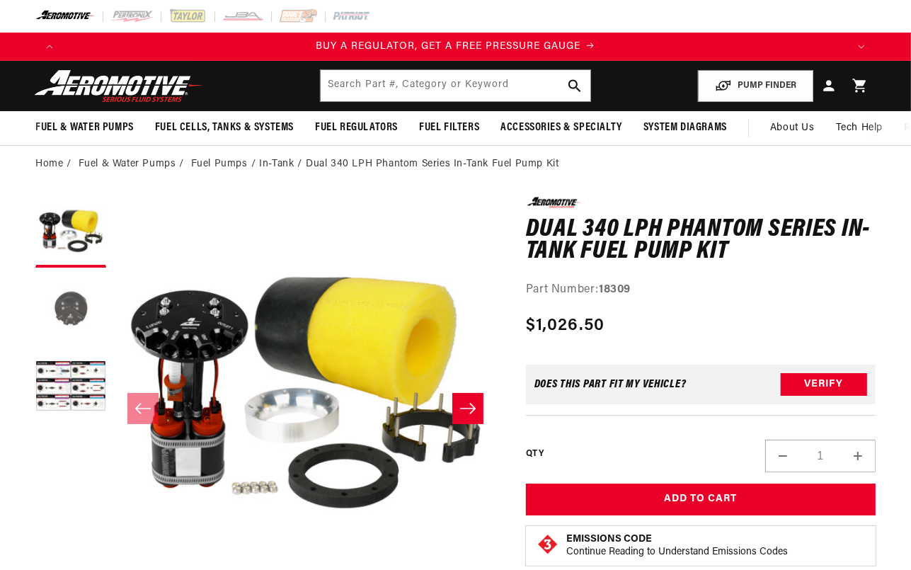
click at [47, 302] on button "Load image 2 in gallery view" at bounding box center [70, 310] width 71 height 71
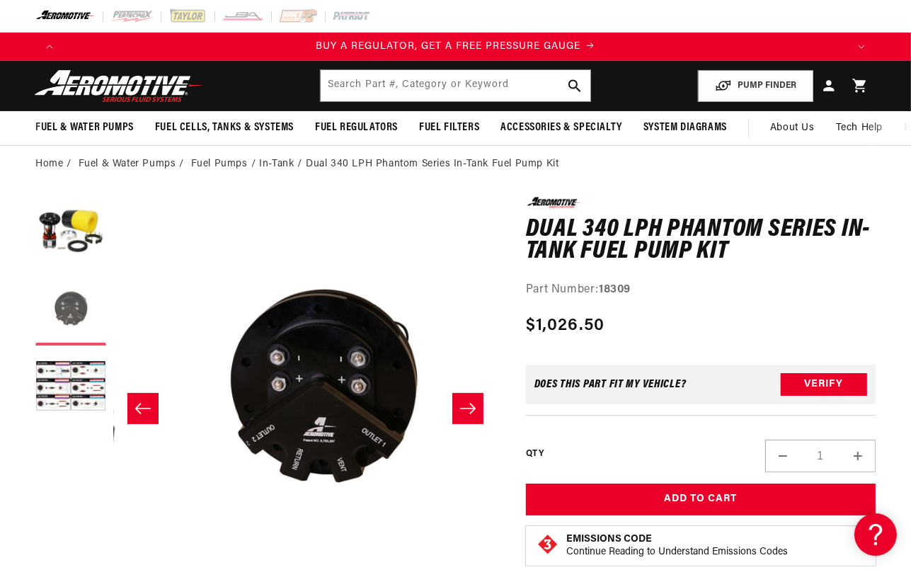
scroll to position [0, 384]
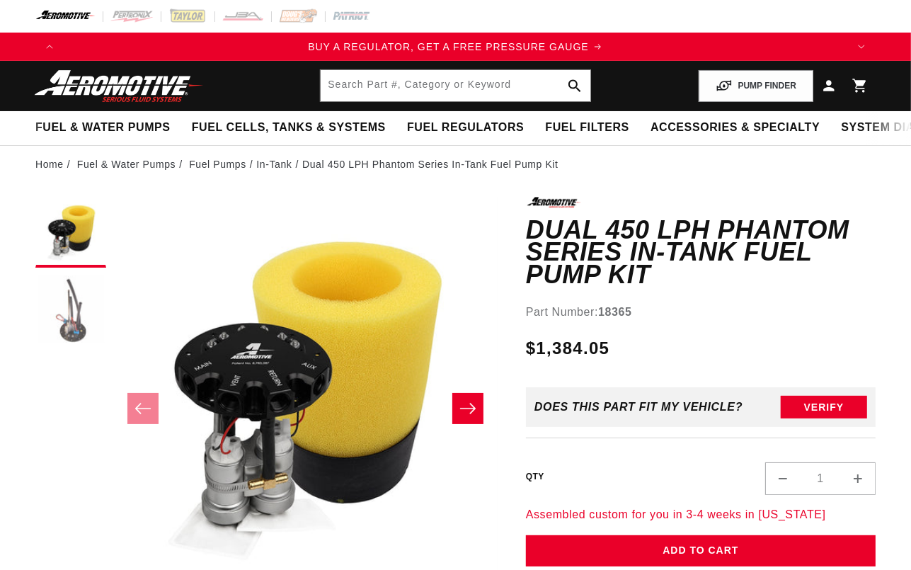
click at [67, 328] on button "Load image 2 in gallery view" at bounding box center [70, 310] width 71 height 71
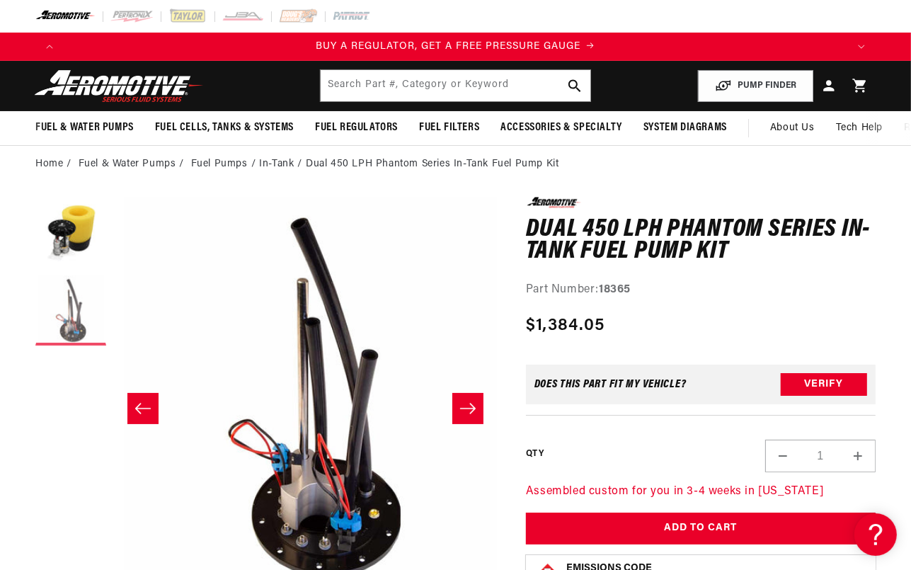
scroll to position [0, 384]
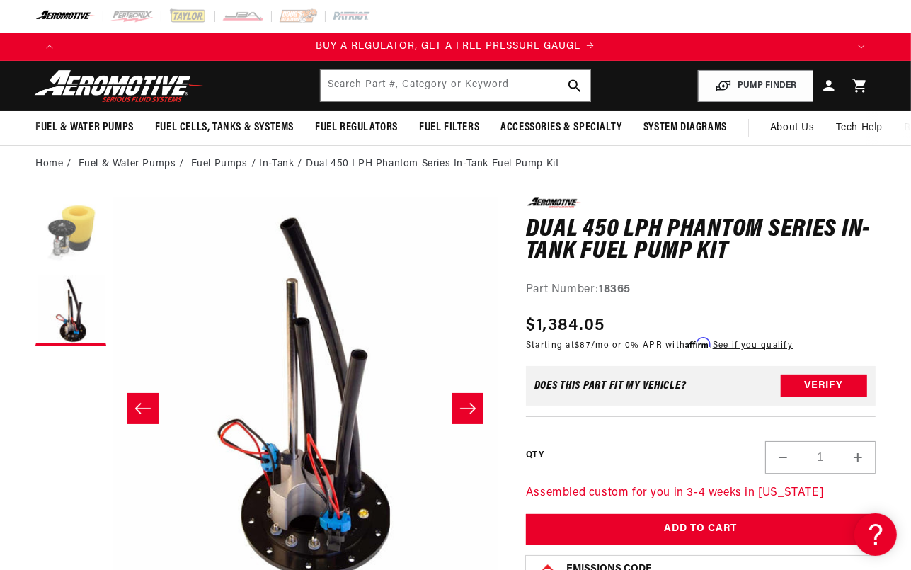
click at [65, 240] on button "Load image 1 in gallery view" at bounding box center [70, 232] width 71 height 71
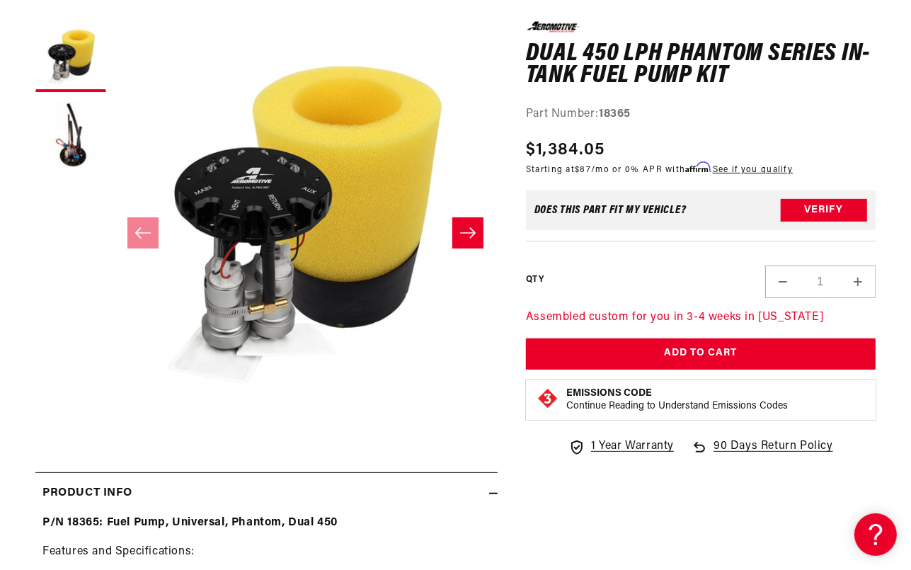
scroll to position [0, 1624]
